Goal: Task Accomplishment & Management: Manage account settings

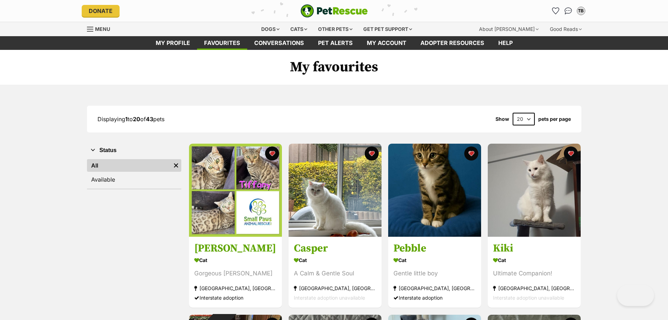
click at [528, 118] on select "20 40 60" at bounding box center [524, 119] width 22 height 13
select select "60"
click at [513, 113] on select "20 40 60" at bounding box center [524, 119] width 22 height 13
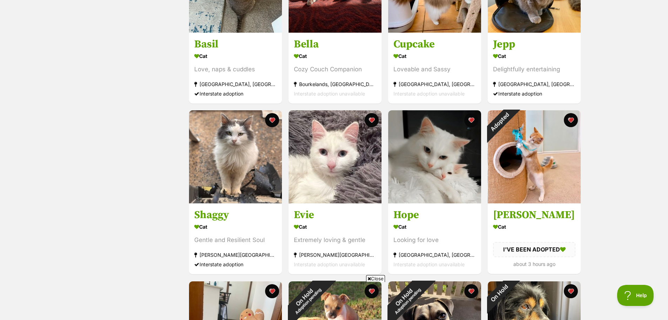
scroll to position [877, 0]
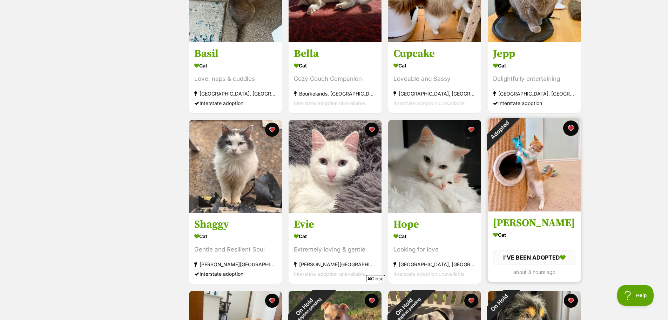
click at [572, 129] on button "favourite" at bounding box center [570, 127] width 15 height 15
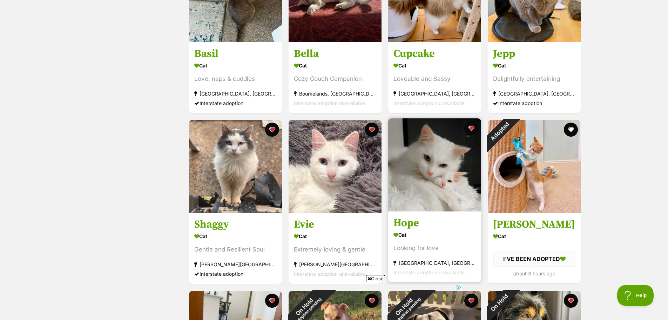
scroll to position [0, 0]
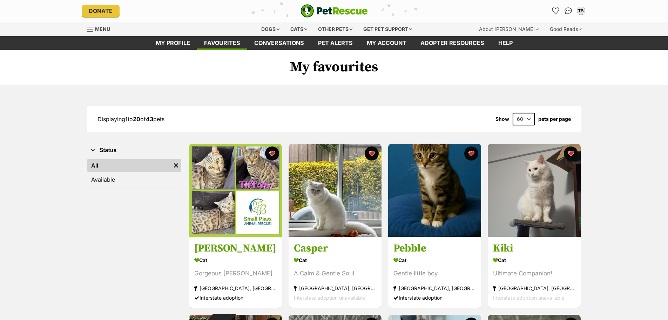
select select "60"
click at [529, 120] on select "20 40 60" at bounding box center [524, 119] width 22 height 13
select select "60"
click at [513, 113] on select "20 40 60" at bounding box center [524, 119] width 22 height 13
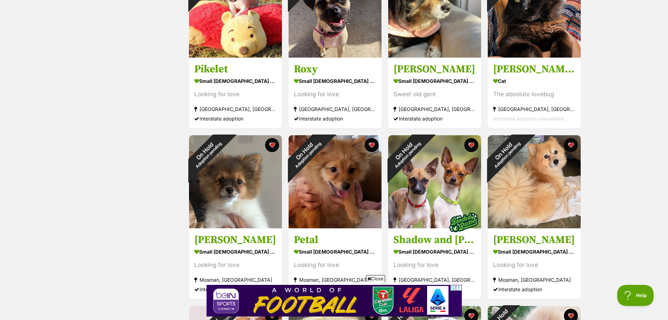
scroll to position [1228, 0]
